Goal: Check status: Check status

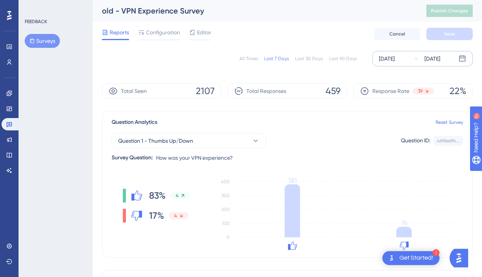
click at [437, 54] on div "[DATE]" at bounding box center [433, 58] width 16 height 9
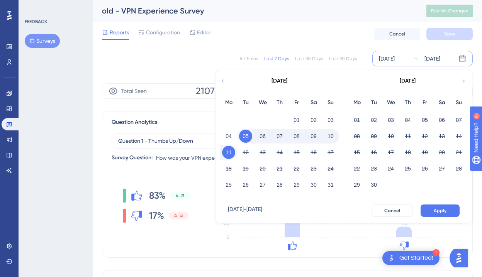
click at [332, 135] on button "10" at bounding box center [330, 136] width 13 height 13
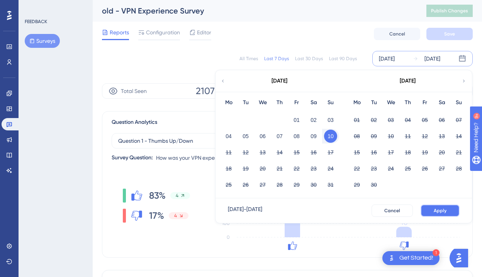
click at [427, 211] on button "Apply" at bounding box center [440, 211] width 39 height 12
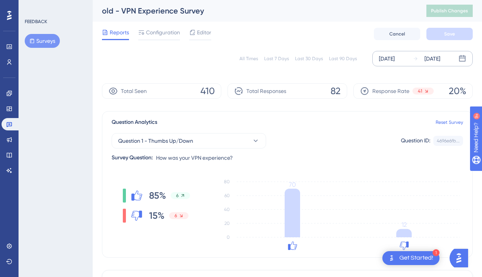
click at [440, 61] on div "[DATE]" at bounding box center [433, 58] width 16 height 9
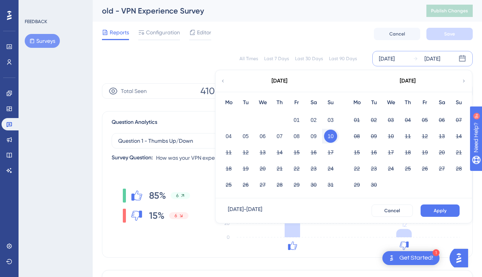
click at [330, 138] on button "10" at bounding box center [330, 136] width 13 height 13
click at [224, 151] on button "11" at bounding box center [228, 152] width 13 height 13
click at [440, 209] on span "Apply" at bounding box center [440, 211] width 13 height 6
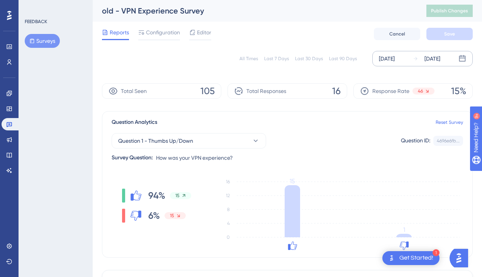
click at [440, 60] on div "[DATE]" at bounding box center [433, 58] width 16 height 9
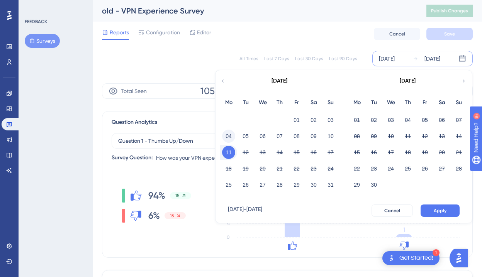
click at [229, 138] on button "04" at bounding box center [228, 136] width 13 height 13
click at [231, 139] on button "04" at bounding box center [228, 136] width 13 height 13
click at [427, 211] on button "Apply" at bounding box center [440, 211] width 39 height 12
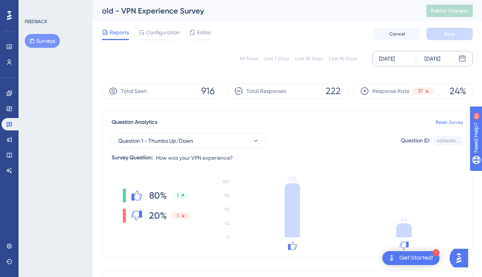
click at [437, 91] on div "Response Rate 37 24%" at bounding box center [413, 90] width 119 height 15
click at [440, 62] on div "[DATE]" at bounding box center [433, 58] width 16 height 9
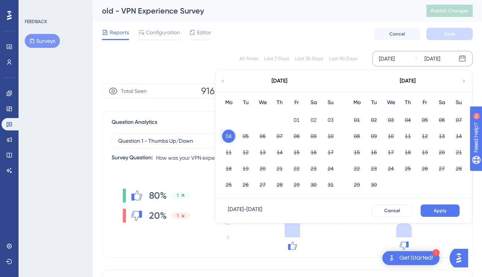
click at [222, 82] on icon at bounding box center [222, 81] width 5 height 7
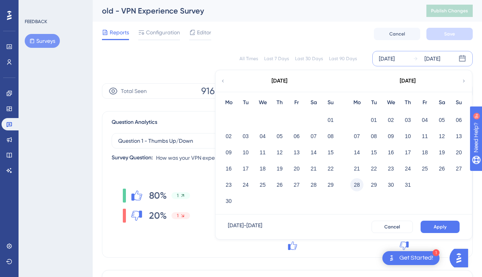
click at [355, 185] on button "28" at bounding box center [356, 185] width 13 height 13
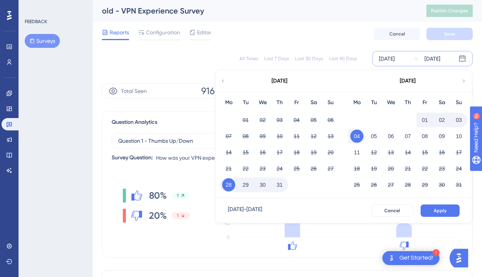
click at [228, 187] on button "28" at bounding box center [228, 185] width 13 height 13
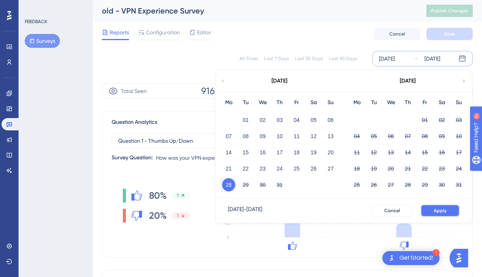
click at [433, 213] on button "Apply" at bounding box center [440, 211] width 39 height 12
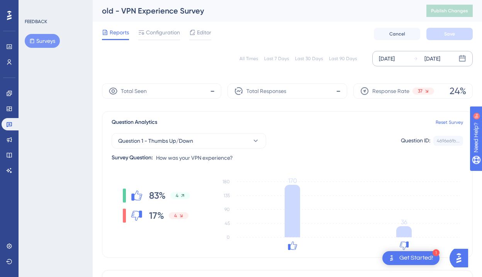
click at [440, 60] on div "[DATE]" at bounding box center [433, 58] width 16 height 9
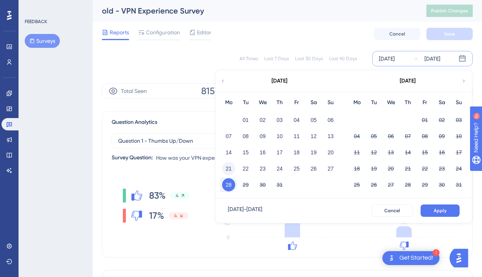
click at [225, 168] on button "21" at bounding box center [228, 168] width 13 height 13
click at [433, 212] on button "Apply" at bounding box center [440, 211] width 39 height 12
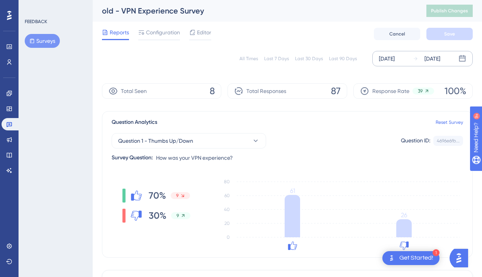
click at [413, 58] on icon at bounding box center [415, 58] width 5 height 5
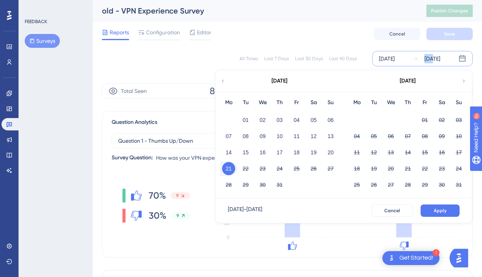
click at [413, 58] on icon at bounding box center [415, 58] width 5 height 5
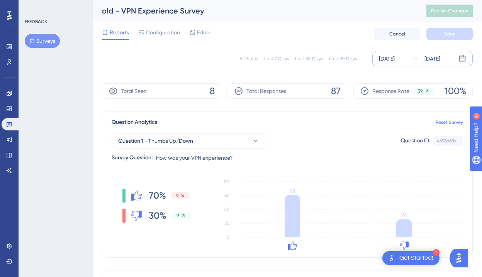
click at [407, 61] on div "[DATE] [DATE]" at bounding box center [422, 58] width 100 height 15
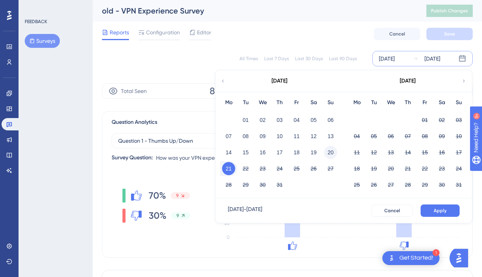
click at [324, 152] on button "20" at bounding box center [330, 152] width 13 height 13
click at [332, 153] on button "20" at bounding box center [330, 152] width 13 height 13
click at [448, 207] on button "Apply" at bounding box center [440, 211] width 39 height 12
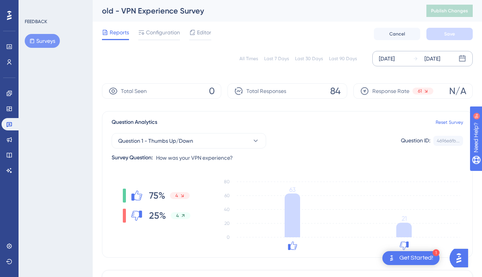
click at [411, 58] on div "[DATE] [DATE]" at bounding box center [422, 58] width 100 height 15
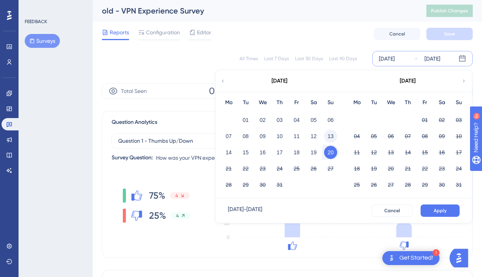
click at [331, 135] on button "13" at bounding box center [330, 136] width 13 height 13
click at [420, 206] on div "Cancel Apply" at bounding box center [416, 211] width 88 height 12
click at [430, 209] on button "Apply" at bounding box center [440, 211] width 39 height 12
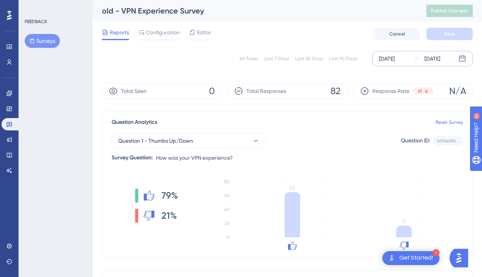
click at [411, 58] on div "[DATE] [DATE]" at bounding box center [422, 58] width 100 height 15
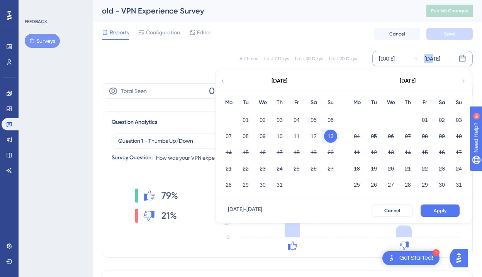
click at [411, 58] on div "[DATE] [DATE] [DATE] Mo Tu We Th Fr Sa Su 01 02 03 04 05 06 07 08 09 10 11 12 1…" at bounding box center [422, 58] width 100 height 15
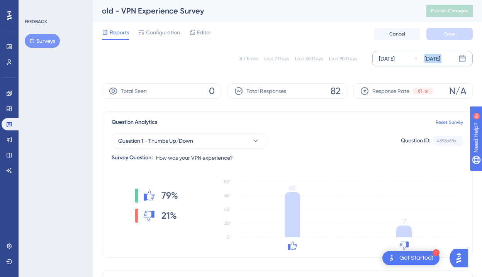
click at [411, 58] on div "[DATE] [DATE]" at bounding box center [422, 58] width 100 height 15
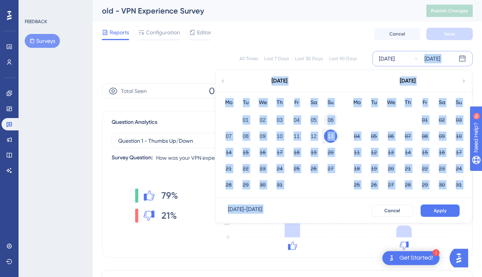
click at [330, 124] on button "06" at bounding box center [330, 120] width 13 height 13
click at [330, 122] on button "06" at bounding box center [330, 120] width 13 height 13
click at [426, 205] on button "Apply" at bounding box center [440, 211] width 39 height 12
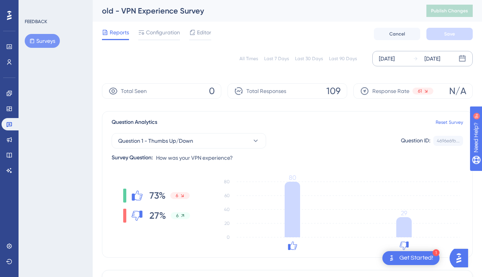
click at [417, 58] on icon at bounding box center [415, 58] width 5 height 5
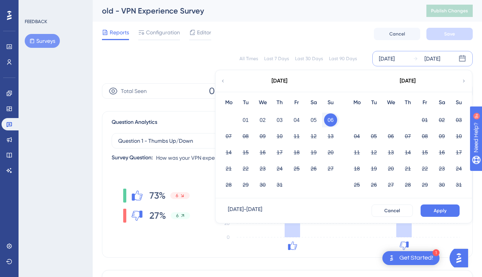
click at [336, 121] on button "06" at bounding box center [330, 120] width 13 height 13
click at [333, 119] on button "06" at bounding box center [330, 120] width 13 height 13
click at [333, 118] on button "06" at bounding box center [330, 120] width 13 height 13
click at [458, 121] on button "03" at bounding box center [458, 120] width 13 height 13
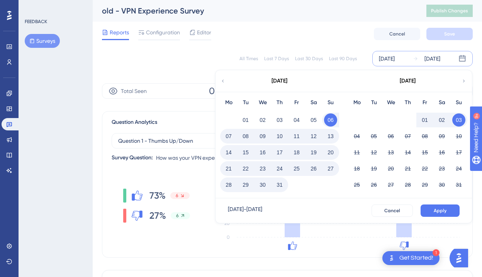
click at [458, 121] on button "03" at bounding box center [458, 120] width 13 height 13
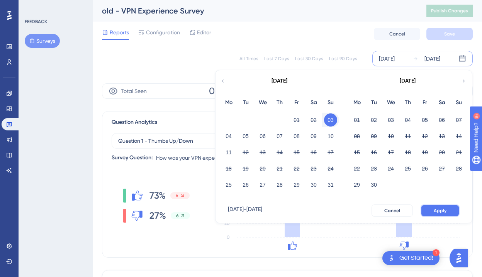
click at [436, 210] on span "Apply" at bounding box center [440, 211] width 13 height 6
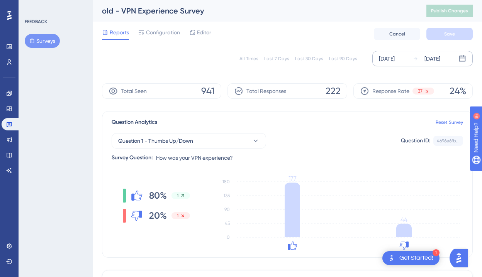
click at [440, 58] on div "[DATE]" at bounding box center [433, 58] width 16 height 9
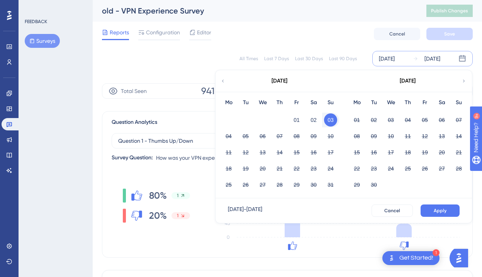
click at [332, 122] on button "03" at bounding box center [330, 120] width 13 height 13
click at [331, 135] on button "10" at bounding box center [330, 136] width 13 height 13
click at [445, 209] on span "Apply" at bounding box center [440, 211] width 13 height 6
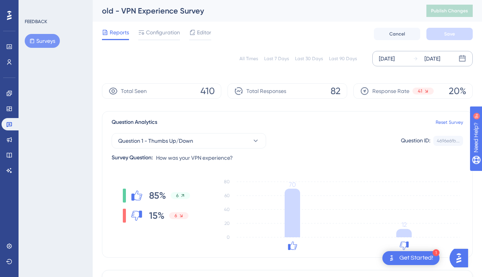
click at [423, 60] on div "[DATE]" at bounding box center [426, 58] width 27 height 9
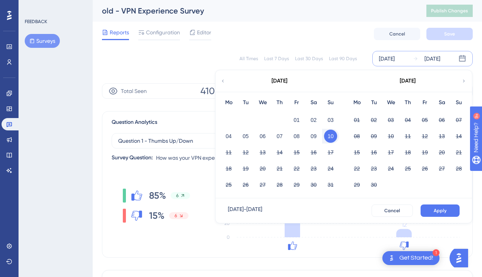
scroll to position [2, 0]
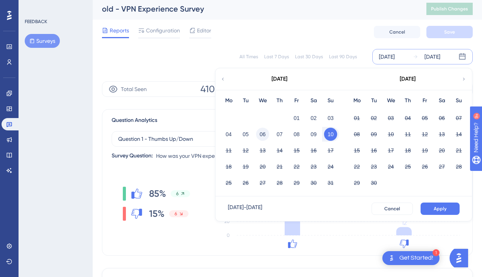
click at [262, 134] on button "06" at bounding box center [262, 134] width 13 height 13
click at [230, 149] on button "11" at bounding box center [228, 150] width 13 height 13
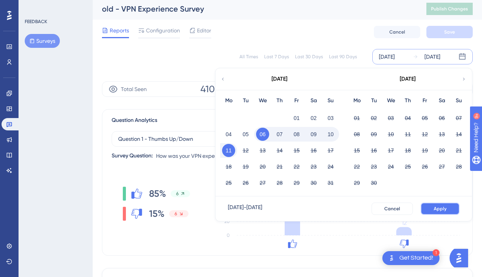
click at [440, 209] on span "Apply" at bounding box center [440, 209] width 13 height 6
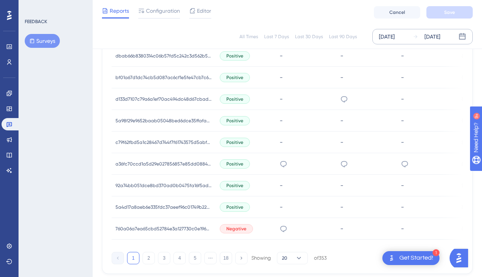
scroll to position [508, 0]
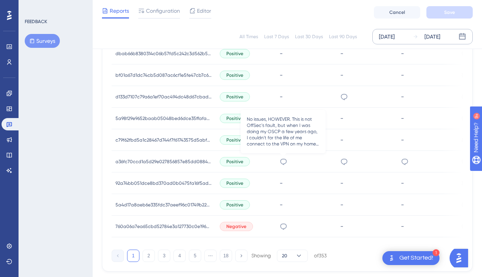
click at [283, 162] on icon at bounding box center [284, 162] width 8 height 8
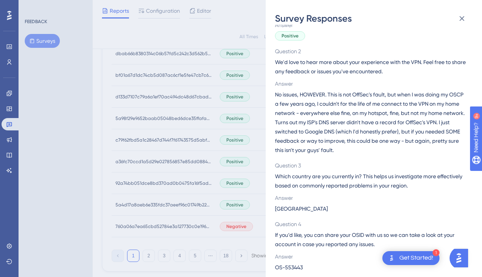
scroll to position [54, 0]
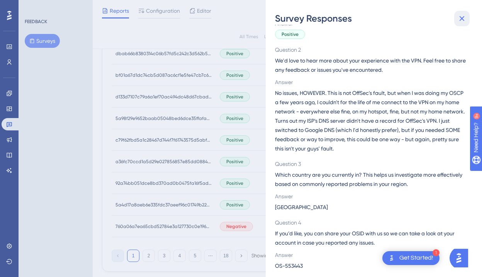
click at [461, 19] on icon at bounding box center [462, 18] width 5 height 5
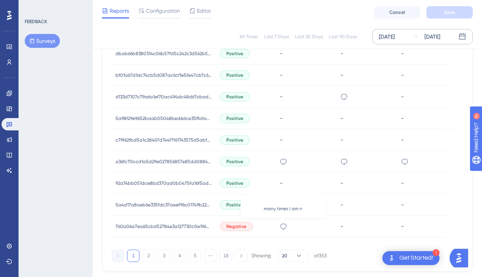
click at [284, 226] on icon at bounding box center [284, 227] width 8 height 8
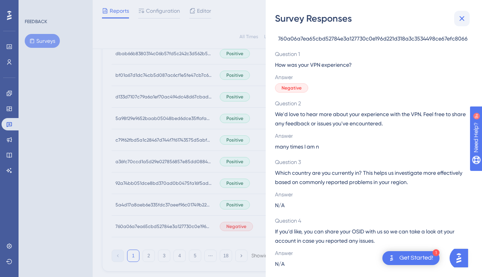
click at [463, 16] on icon at bounding box center [461, 18] width 9 height 9
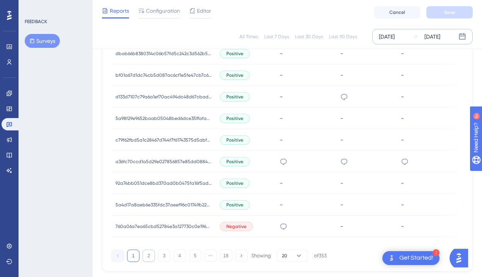
click at [151, 259] on button "2" at bounding box center [149, 256] width 12 height 12
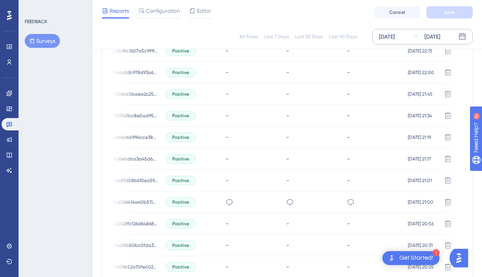
scroll to position [545, 0]
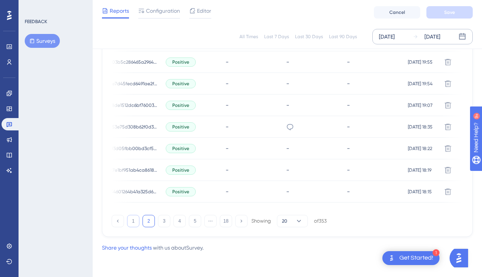
click at [131, 219] on button "1" at bounding box center [133, 221] width 12 height 12
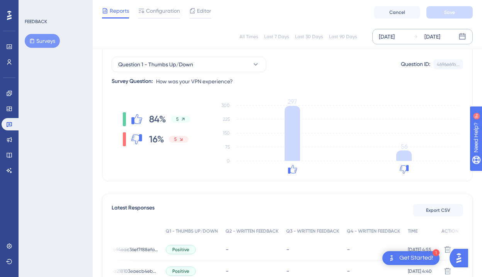
scroll to position [67, 0]
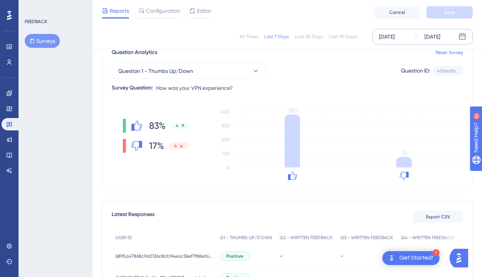
click at [418, 39] on div "[DATE]" at bounding box center [426, 36] width 27 height 9
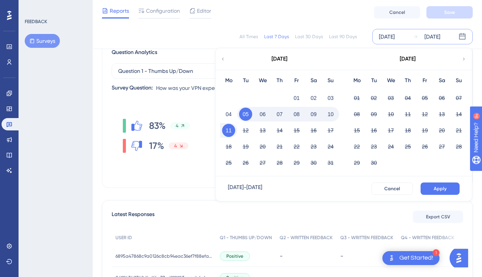
click at [264, 115] on button "06" at bounding box center [262, 114] width 13 height 13
click at [448, 190] on button "Apply" at bounding box center [440, 189] width 39 height 12
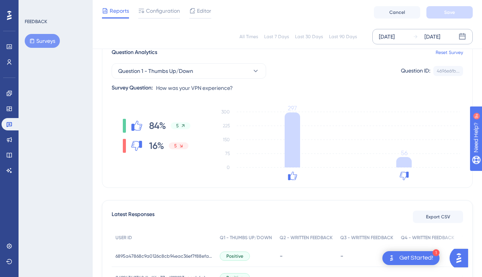
click at [440, 36] on div "[DATE]" at bounding box center [433, 36] width 16 height 9
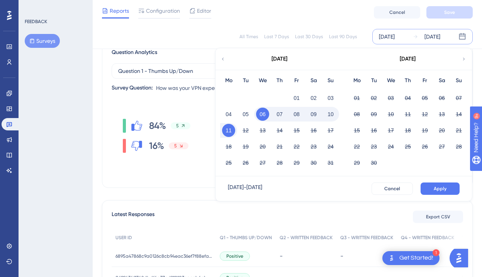
click at [334, 118] on button "10" at bounding box center [330, 114] width 13 height 13
click at [334, 117] on button "10" at bounding box center [330, 114] width 13 height 13
click at [430, 182] on div "Aug 10 2025 - Aug 10 2025 Cancel Apply" at bounding box center [344, 189] width 257 height 25
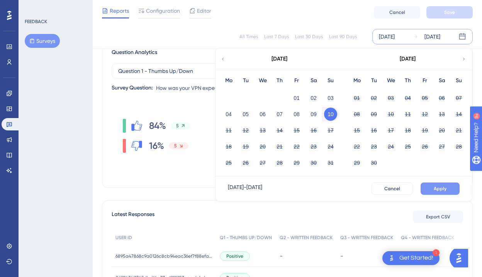
click at [437, 188] on span "Apply" at bounding box center [440, 189] width 13 height 6
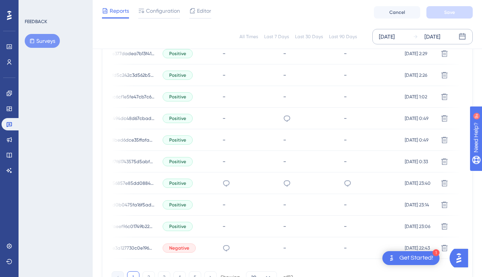
scroll to position [545, 0]
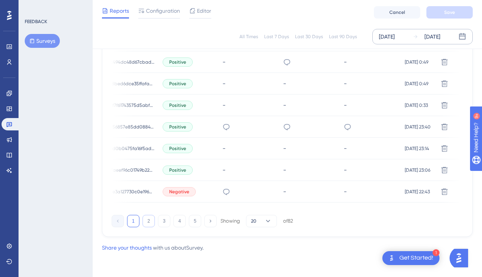
click at [151, 222] on button "2" at bounding box center [149, 221] width 12 height 12
click at [163, 223] on button "3" at bounding box center [164, 221] width 12 height 12
click at [150, 219] on button "2" at bounding box center [149, 221] width 12 height 12
click at [130, 220] on button "1" at bounding box center [133, 221] width 12 height 12
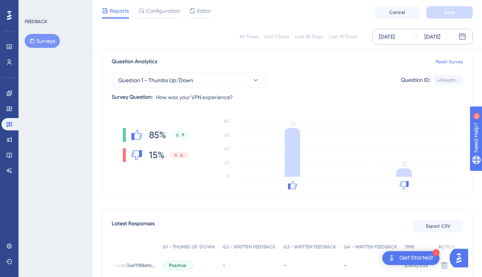
scroll to position [58, 0]
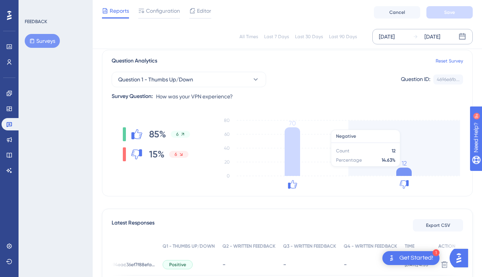
click at [406, 171] on icon at bounding box center [403, 172] width 15 height 9
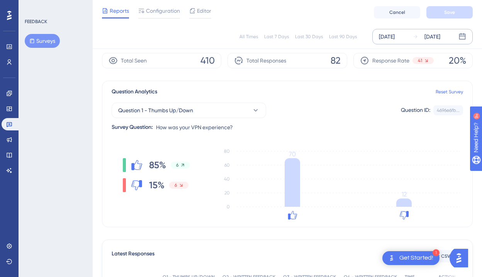
scroll to position [0, 0]
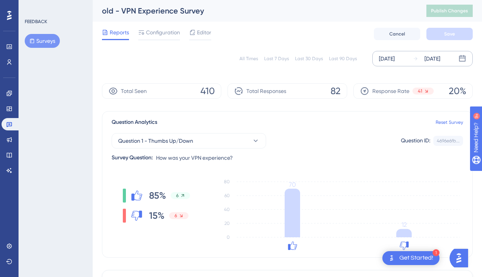
click at [422, 59] on div "[DATE]" at bounding box center [426, 58] width 27 height 9
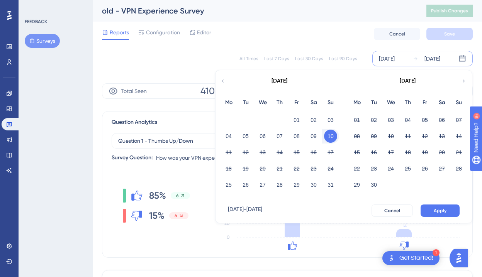
click at [338, 136] on div "10" at bounding box center [330, 136] width 17 height 15
click at [330, 136] on button "10" at bounding box center [330, 136] width 13 height 13
click at [336, 135] on button "10" at bounding box center [330, 136] width 13 height 13
click at [231, 149] on button "11" at bounding box center [228, 152] width 13 height 13
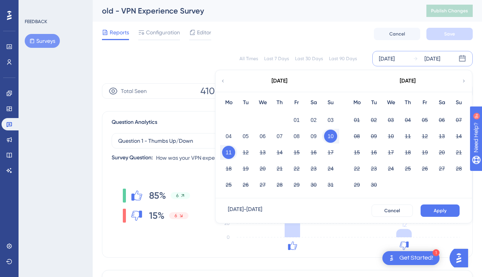
click at [231, 149] on button "11" at bounding box center [228, 152] width 13 height 13
click at [434, 206] on button "Apply" at bounding box center [440, 211] width 39 height 12
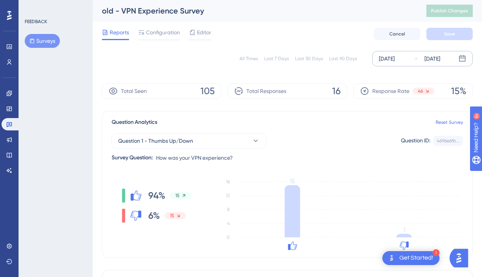
click at [426, 56] on div "[DATE]" at bounding box center [433, 58] width 16 height 9
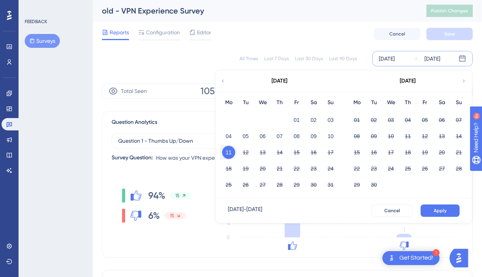
click at [395, 58] on div "[DATE]" at bounding box center [387, 58] width 16 height 9
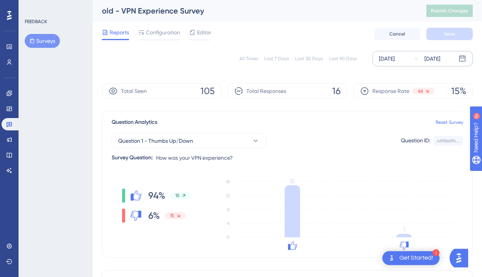
click at [408, 58] on div "Aug 11 2025 Aug 11 2025" at bounding box center [422, 58] width 100 height 15
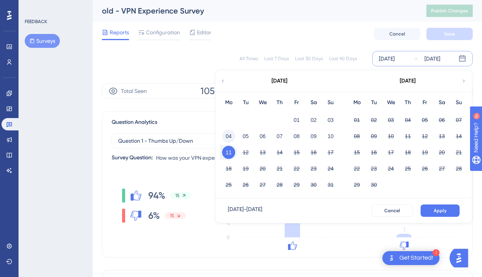
click at [230, 137] on button "04" at bounding box center [228, 136] width 13 height 13
click at [441, 208] on span "Apply" at bounding box center [440, 211] width 13 height 6
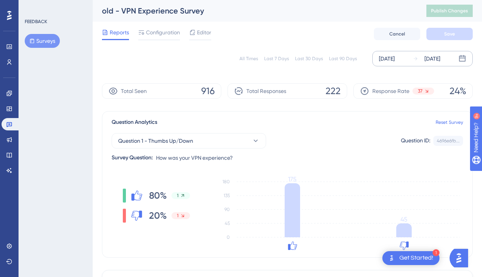
click at [438, 62] on div "[DATE]" at bounding box center [433, 58] width 16 height 9
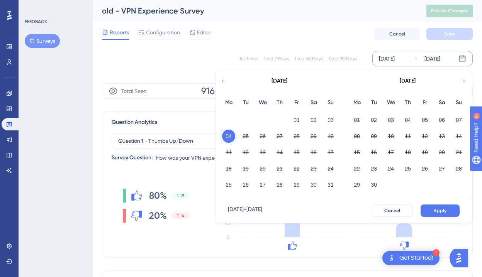
click at [231, 136] on button "04" at bounding box center [228, 136] width 13 height 13
click at [230, 150] on button "11" at bounding box center [228, 152] width 13 height 13
click at [439, 211] on span "Apply" at bounding box center [440, 211] width 13 height 6
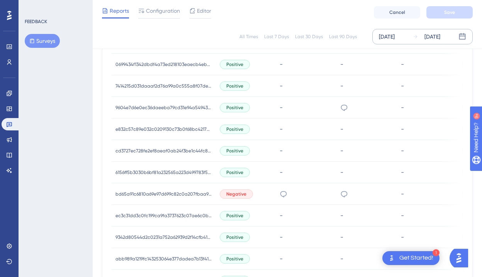
click at [429, 38] on div "[DATE]" at bounding box center [433, 36] width 16 height 9
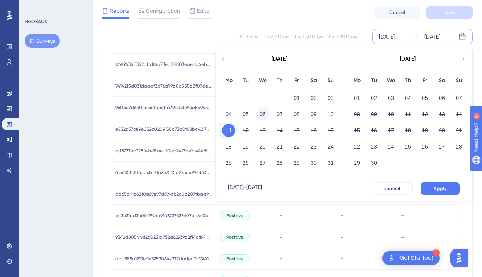
click at [265, 110] on button "06" at bounding box center [262, 114] width 13 height 13
click at [278, 113] on button "07" at bounding box center [279, 114] width 13 height 13
click at [230, 131] on button "11" at bounding box center [228, 130] width 13 height 13
click at [438, 190] on span "Apply" at bounding box center [440, 189] width 13 height 6
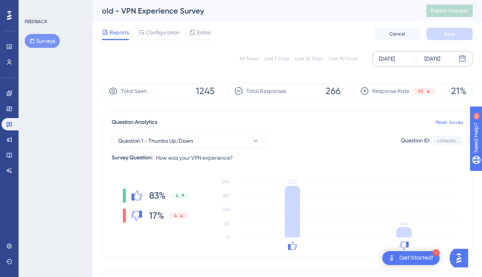
click at [440, 57] on div "[DATE]" at bounding box center [433, 58] width 16 height 9
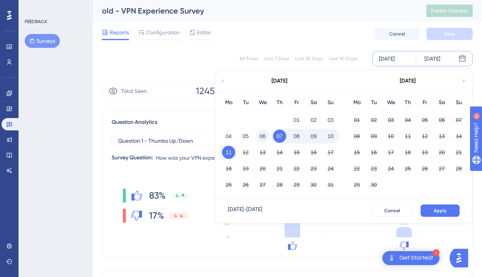
click at [262, 138] on button "06" at bounding box center [262, 136] width 13 height 13
click at [232, 152] on button "11" at bounding box center [228, 152] width 13 height 13
click at [442, 211] on span "Apply" at bounding box center [440, 211] width 13 height 6
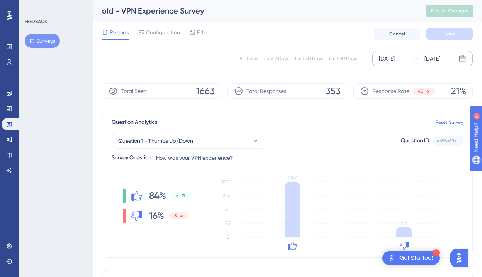
click at [441, 52] on div "Aug 06 2025 Aug 11 2025" at bounding box center [422, 58] width 100 height 15
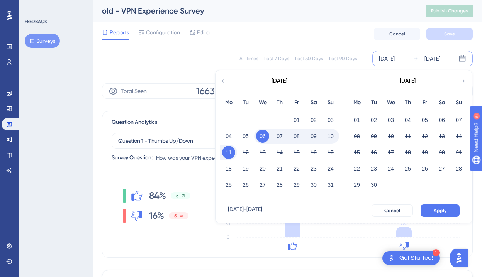
click at [224, 154] on button "11" at bounding box center [228, 152] width 13 height 13
click at [435, 211] on span "Apply" at bounding box center [440, 211] width 13 height 6
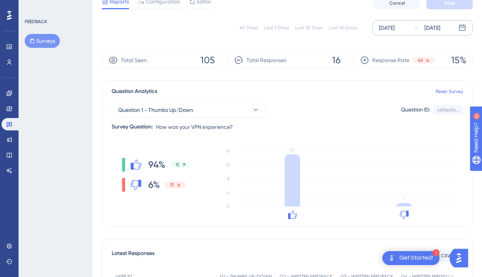
scroll to position [34, 0]
